Goal: Navigation & Orientation: Find specific page/section

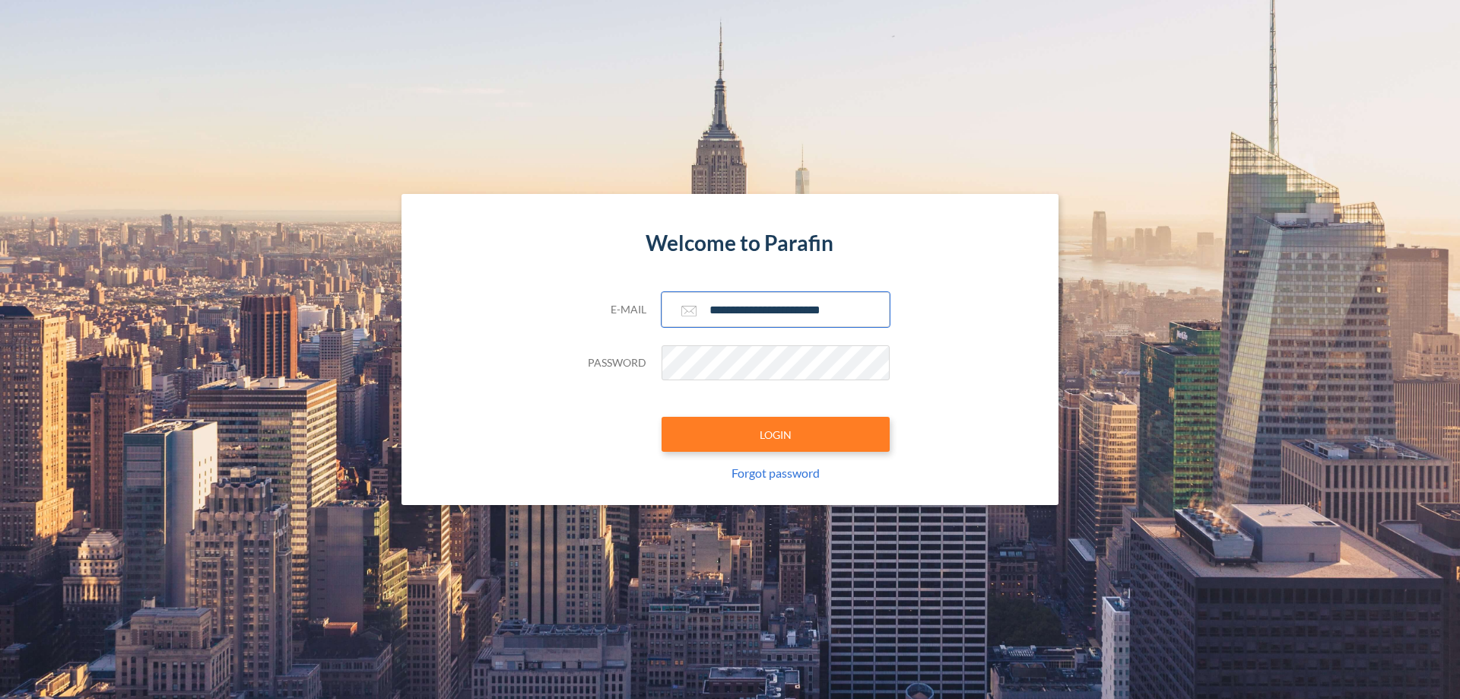
type input "**********"
click at [775, 434] on button "LOGIN" at bounding box center [775, 434] width 228 height 35
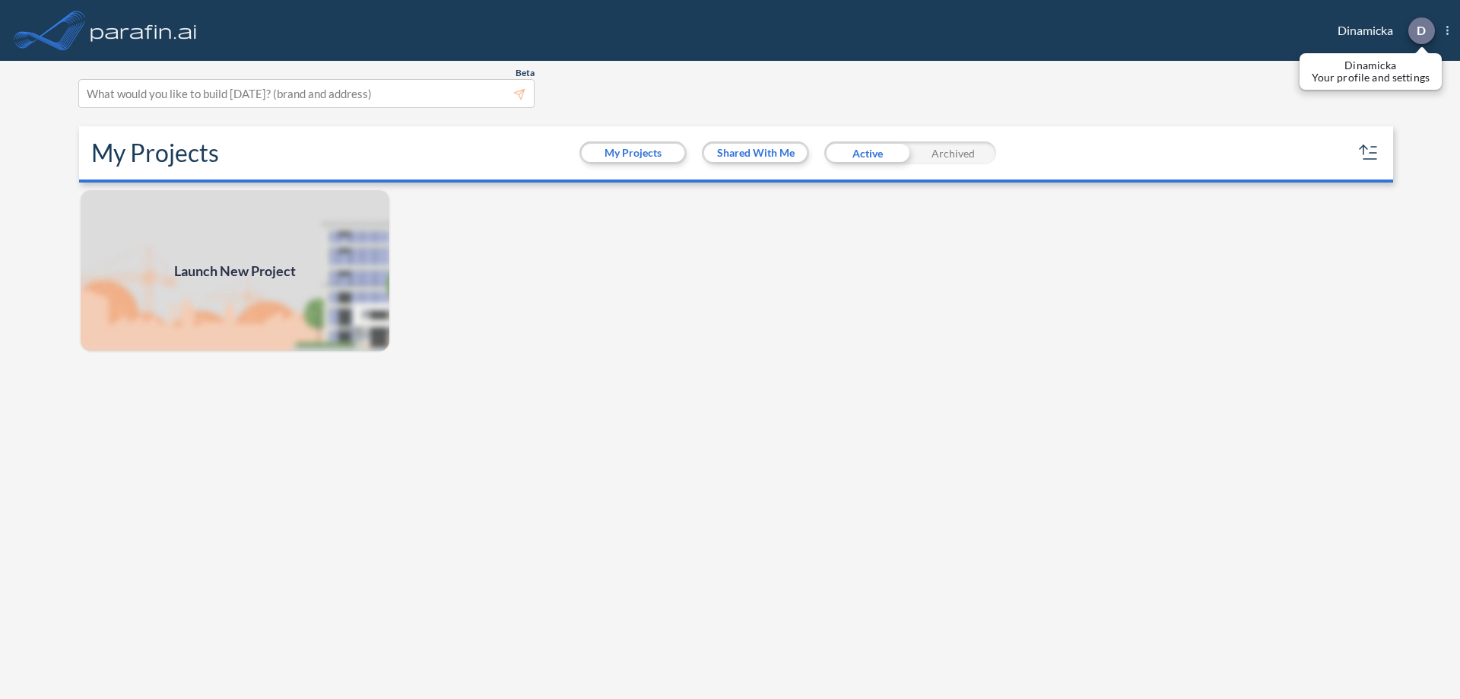
click at [1420, 30] on p "D" at bounding box center [1420, 31] width 9 height 14
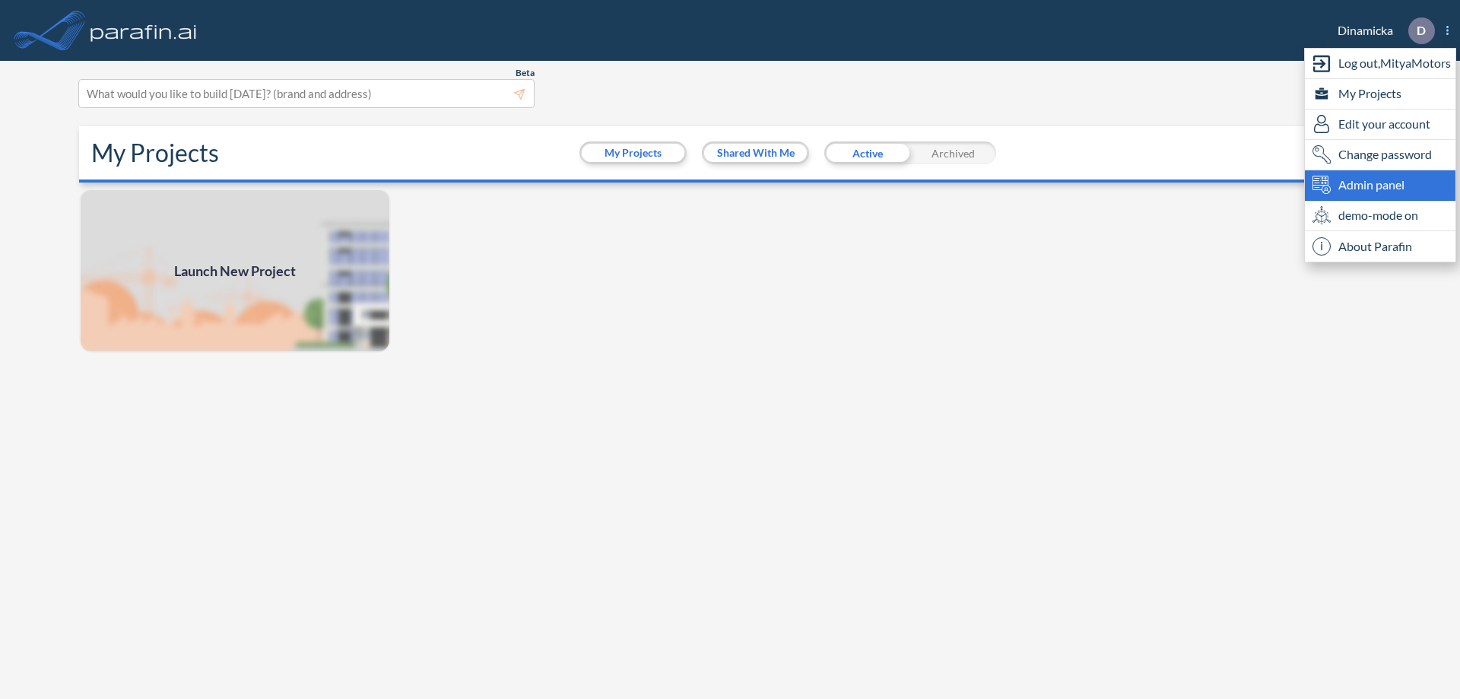
click at [1380, 185] on span "Admin panel" at bounding box center [1371, 185] width 66 height 18
